Goal: Task Accomplishment & Management: Manage account settings

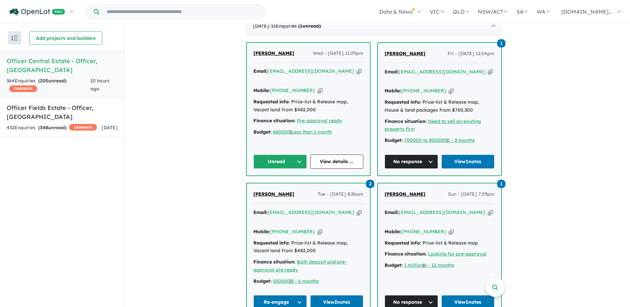
scroll to position [271, 0]
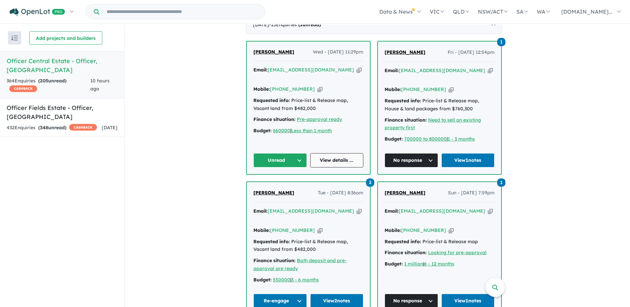
click at [324, 167] on link "View details ..." at bounding box center [336, 160] width 53 height 14
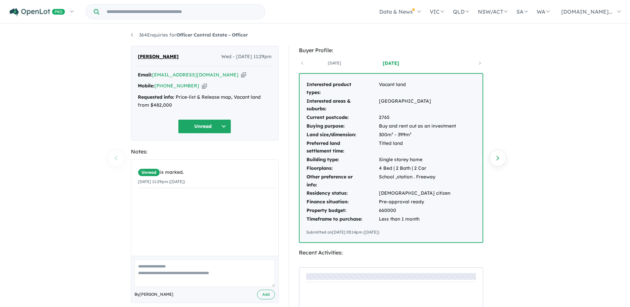
click at [222, 128] on button "Unread" at bounding box center [204, 126] width 53 height 14
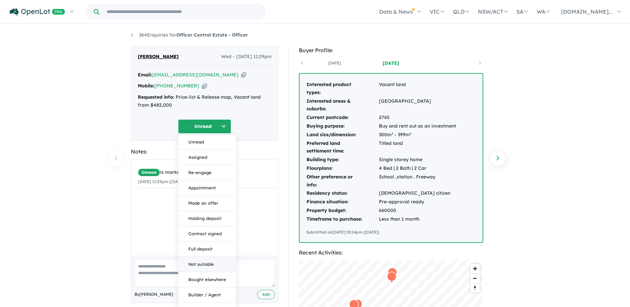
click at [216, 262] on button "Not suitable" at bounding box center [207, 264] width 58 height 15
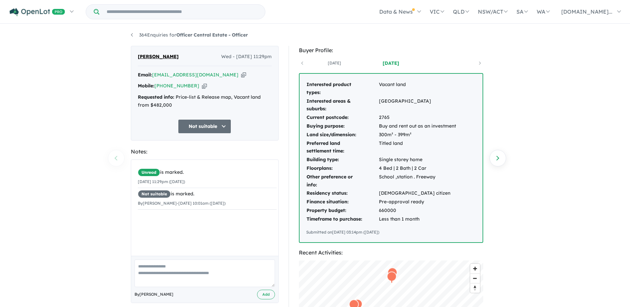
click at [149, 273] on textarea at bounding box center [204, 273] width 140 height 28
type textarea "**********"
click at [267, 297] on button "Add" at bounding box center [266, 294] width 18 height 10
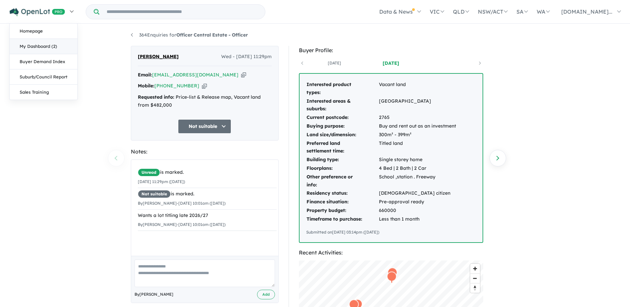
click at [40, 47] on link "My Dashboard (2)" at bounding box center [44, 46] width 68 height 15
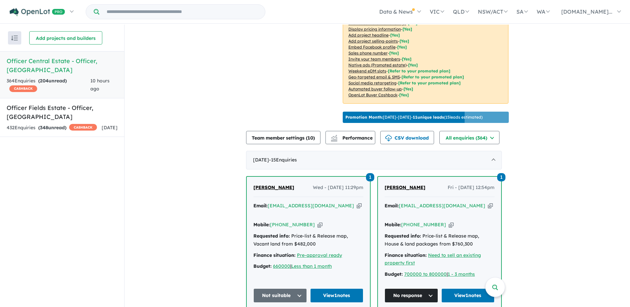
scroll to position [238, 0]
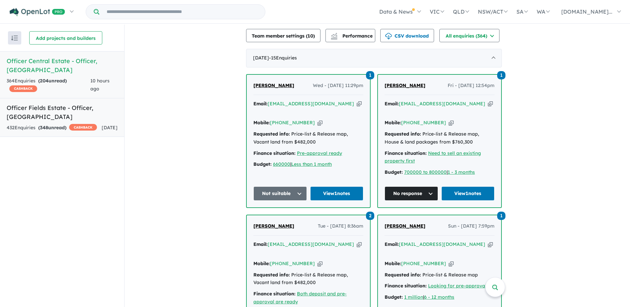
click at [63, 103] on h5 "Officer Fields Estate - Officer , VIC" at bounding box center [62, 112] width 111 height 18
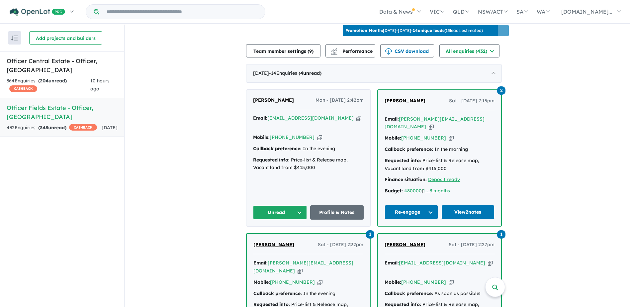
scroll to position [238, 0]
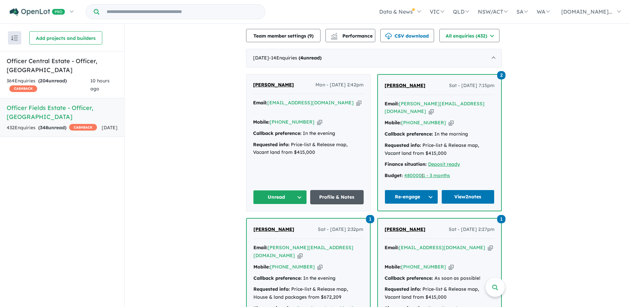
click at [337, 200] on link "Profile & Notes" at bounding box center [337, 197] width 54 height 14
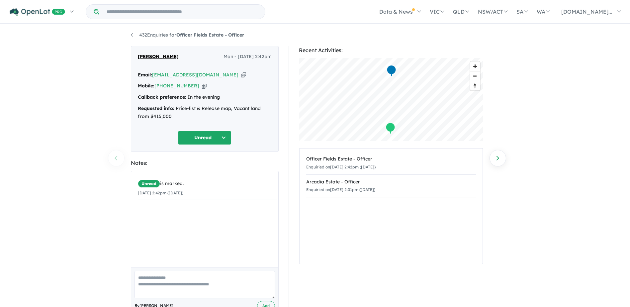
click at [226, 137] on button "Unread" at bounding box center [204, 137] width 53 height 14
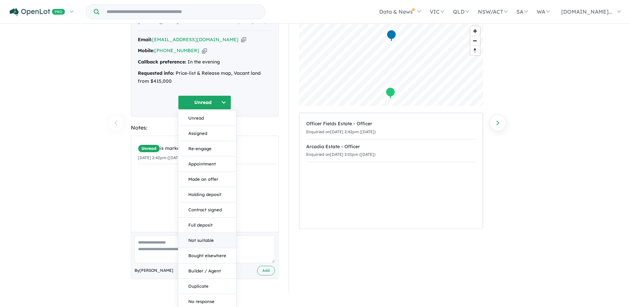
scroll to position [38, 0]
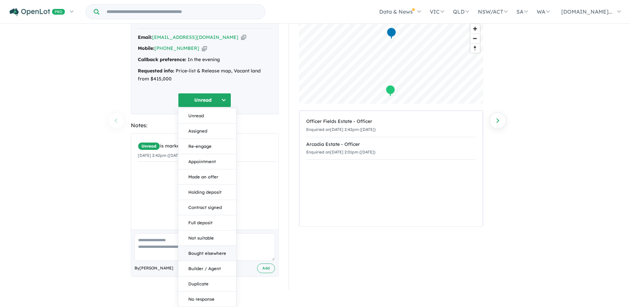
click at [208, 256] on button "Bought elsewhere" at bounding box center [207, 253] width 58 height 15
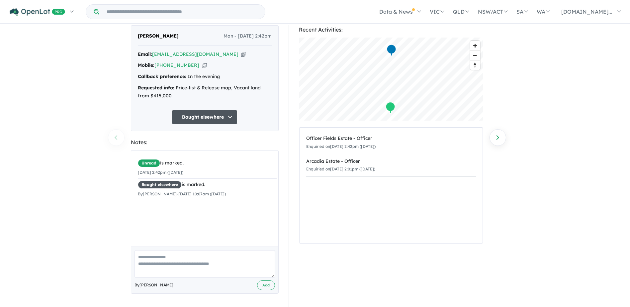
click at [147, 263] on textarea at bounding box center [204, 264] width 140 height 28
type textarea "**********"
click at [268, 284] on button "Add" at bounding box center [266, 285] width 18 height 10
click at [200, 206] on div "Purcshased in Banyan place, 238sqm lot." at bounding box center [207, 206] width 139 height 8
click at [170, 207] on div "Purcshased in Banyan place, 238sqm lot." at bounding box center [207, 206] width 139 height 8
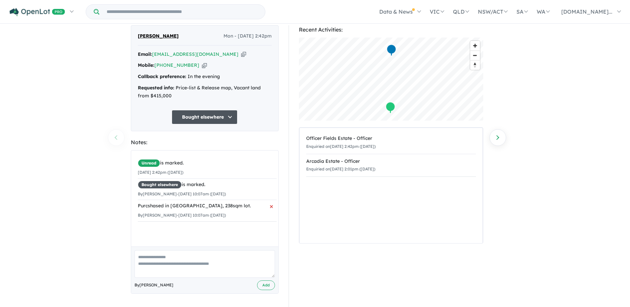
click at [270, 205] on span "×" at bounding box center [272, 206] width 4 height 12
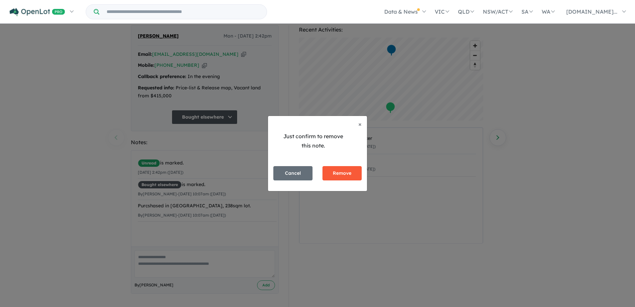
click at [338, 171] on button "Remove" at bounding box center [341, 173] width 39 height 14
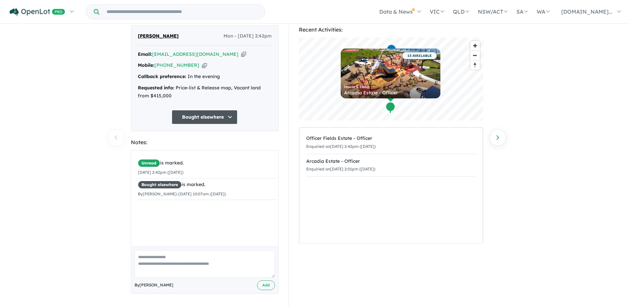
click at [148, 258] on textarea at bounding box center [204, 264] width 140 height 28
type textarea "**********"
click at [265, 284] on button "Add" at bounding box center [266, 285] width 18 height 10
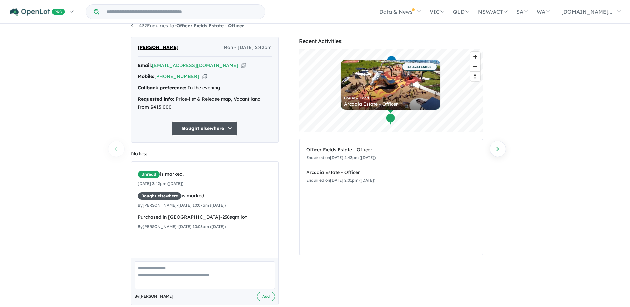
scroll to position [0, 0]
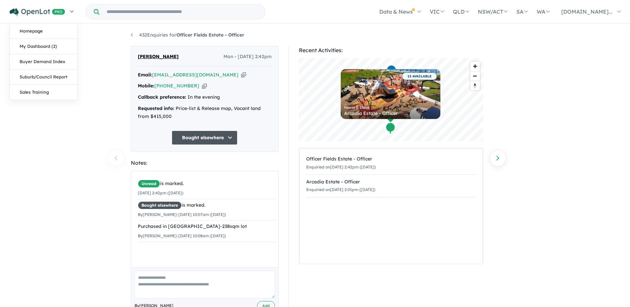
click at [51, 11] on img at bounding box center [37, 12] width 55 height 8
click at [48, 44] on link "My Dashboard (2)" at bounding box center [44, 46] width 68 height 15
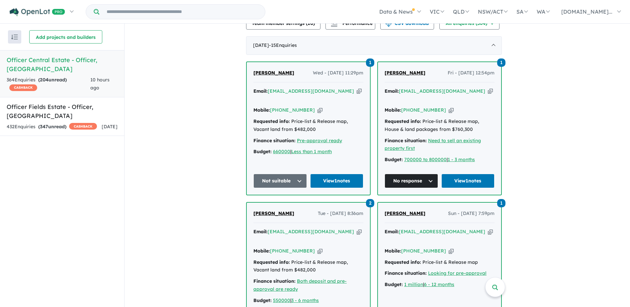
scroll to position [100, 0]
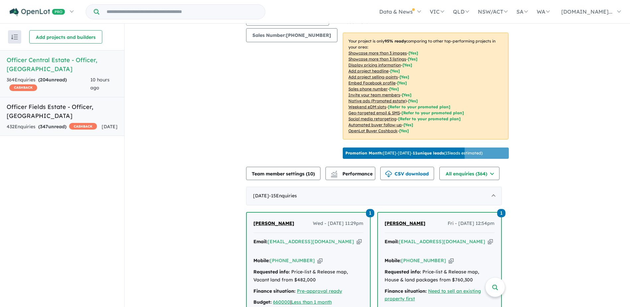
click at [57, 103] on link "Officer Fields Estate - Officer , VIC 432 Enquir ies ( 347 unread) CASHBACK [DA…" at bounding box center [62, 116] width 124 height 39
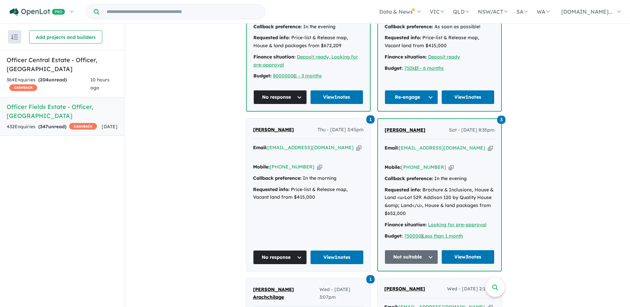
scroll to position [404, 0]
